Goal: Check status: Check status

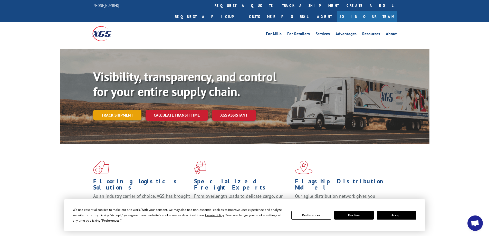
click at [129, 110] on link "Track shipment" at bounding box center [117, 115] width 48 height 11
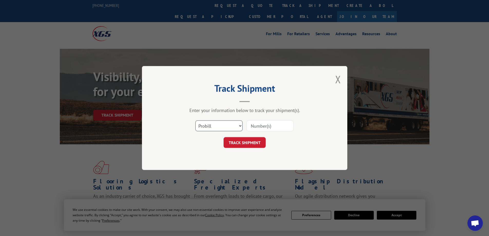
click at [237, 124] on select "Select category... Probill BOL PO" at bounding box center [218, 125] width 47 height 11
select select "bol"
click at [195, 120] on select "Select category... Probill BOL PO" at bounding box center [218, 125] width 47 height 11
click at [255, 123] on input at bounding box center [269, 125] width 47 height 11
type input "5167221"
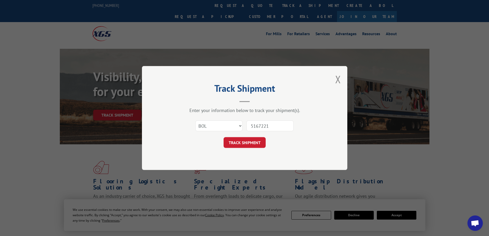
click button "TRACK SHIPMENT" at bounding box center [244, 142] width 42 height 11
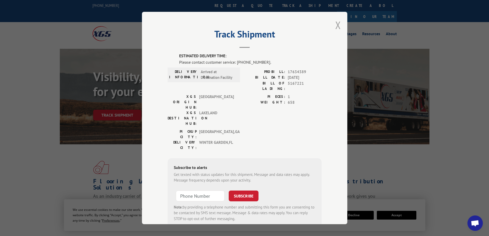
drag, startPoint x: 339, startPoint y: 27, endPoint x: 337, endPoint y: 29, distance: 2.9
click at [338, 27] on div "Track Shipment ESTIMATED DELIVERY TIME: Please contact customer service: [PHONE…" at bounding box center [244, 118] width 205 height 212
click at [335, 26] on button "Close modal" at bounding box center [338, 25] width 6 height 14
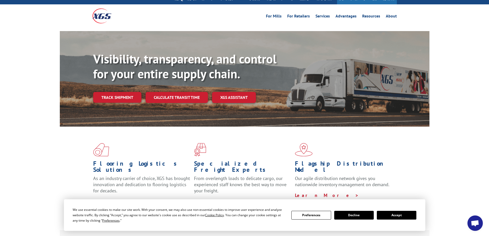
scroll to position [26, 0]
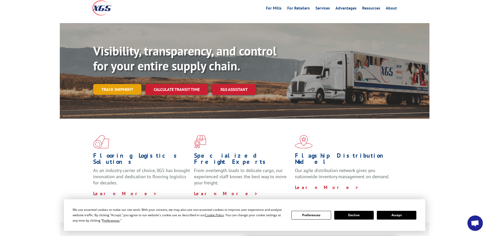
click at [116, 84] on link "Track shipment" at bounding box center [117, 89] width 48 height 11
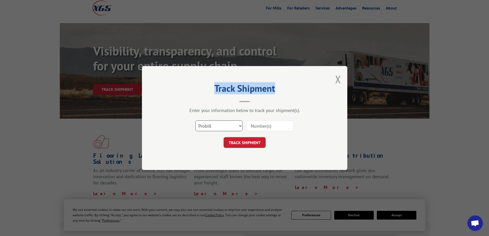
click at [238, 126] on select "Select category... Probill BOL PO" at bounding box center [218, 125] width 47 height 11
click at [261, 126] on input at bounding box center [269, 125] width 47 height 11
type input "5167221"
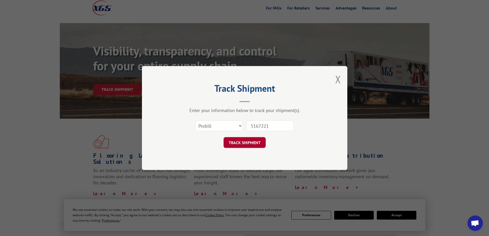
click at [242, 142] on button "TRACK SHIPMENT" at bounding box center [244, 142] width 42 height 11
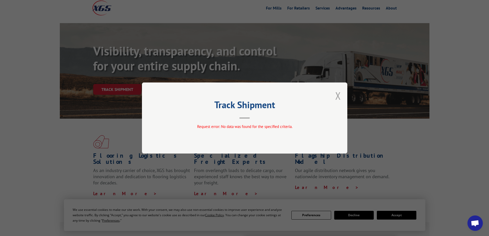
click at [336, 97] on button "Close modal" at bounding box center [338, 96] width 6 height 14
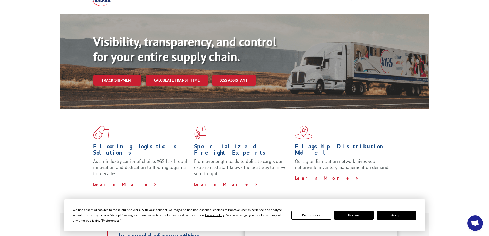
scroll to position [51, 0]
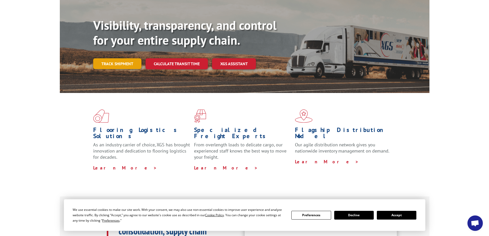
click at [118, 58] on link "Track shipment" at bounding box center [117, 63] width 48 height 11
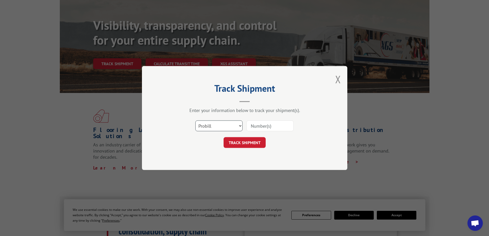
click at [229, 126] on select "Select category... Probill BOL PO" at bounding box center [218, 125] width 47 height 11
select select "bol"
click at [195, 120] on select "Select category... Probill BOL PO" at bounding box center [218, 125] width 47 height 11
click at [257, 125] on input at bounding box center [269, 125] width 47 height 11
click at [266, 126] on input at bounding box center [269, 125] width 47 height 11
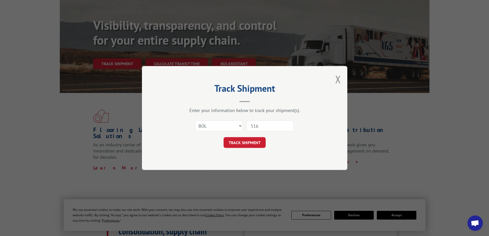
type input "5167221"
click at [250, 143] on button "TRACK SHIPMENT" at bounding box center [244, 142] width 42 height 11
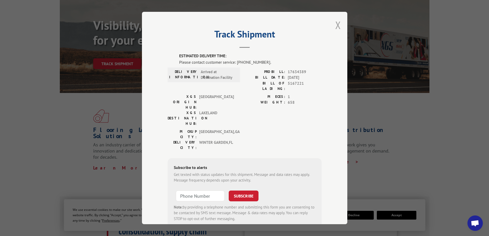
click at [337, 28] on button "Close modal" at bounding box center [338, 25] width 6 height 14
